Goal: Obtain resource: Obtain resource

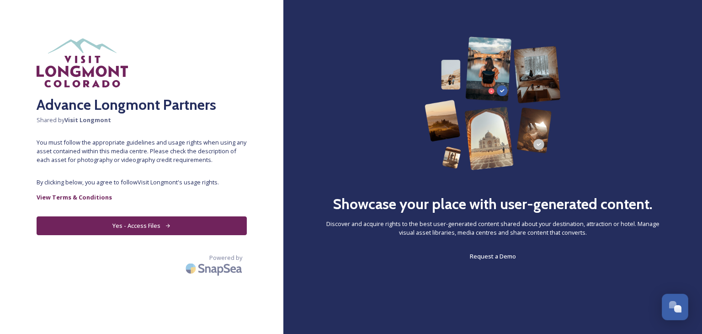
click at [121, 228] on button "Yes - Access Files" at bounding box center [142, 225] width 210 height 19
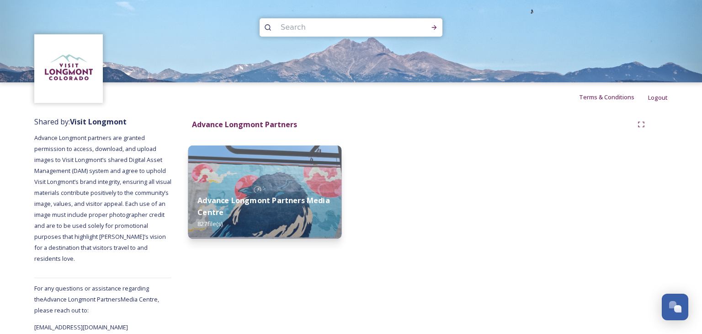
click at [258, 205] on strong "Advance Longmont Partners Media Centre" at bounding box center [263, 206] width 133 height 22
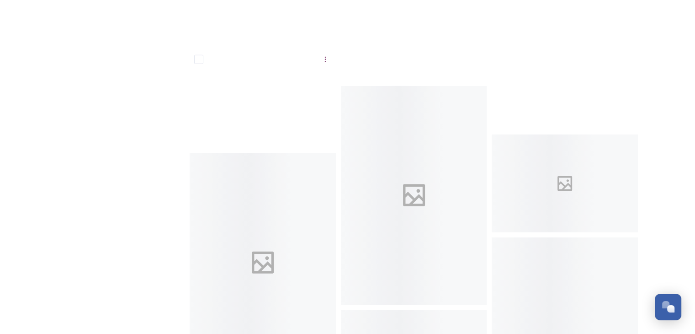
scroll to position [33583, 0]
